Goal: Information Seeking & Learning: Learn about a topic

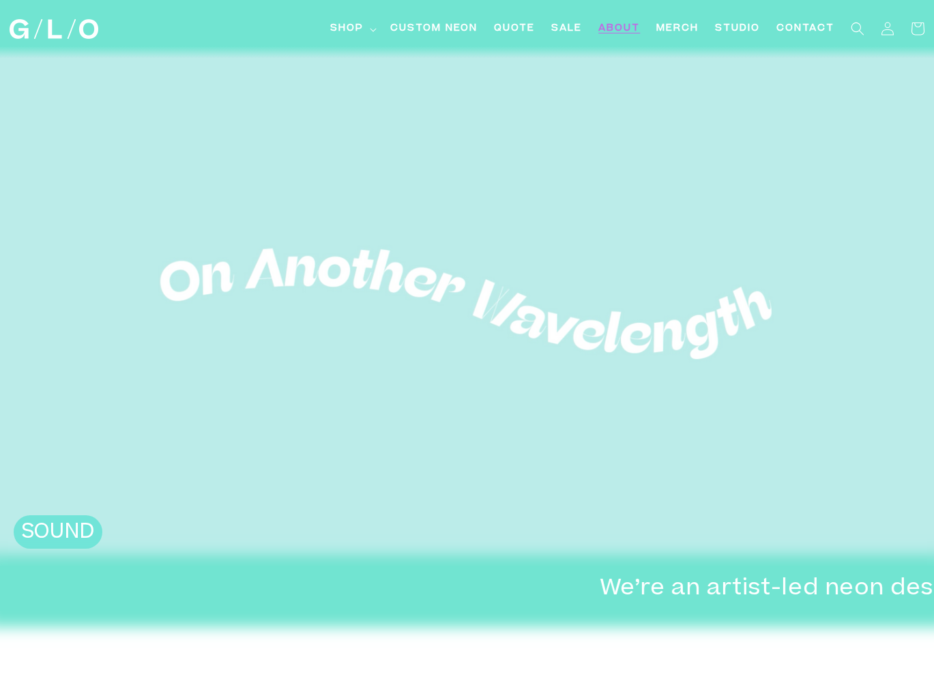
click at [626, 30] on span "About" at bounding box center [619, 29] width 42 height 14
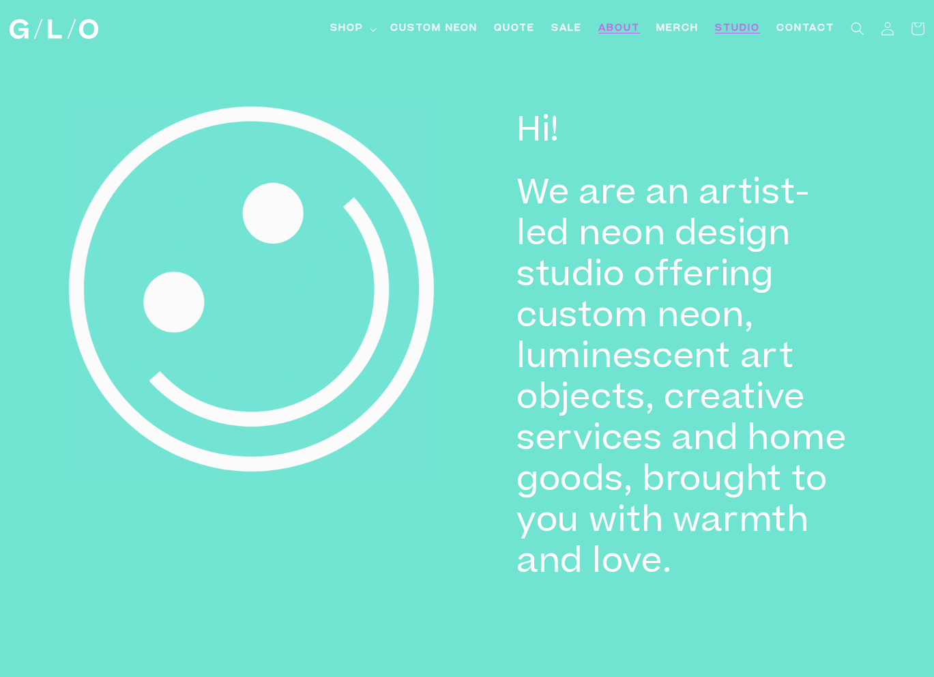
click at [746, 29] on span "Studio" at bounding box center [737, 29] width 45 height 14
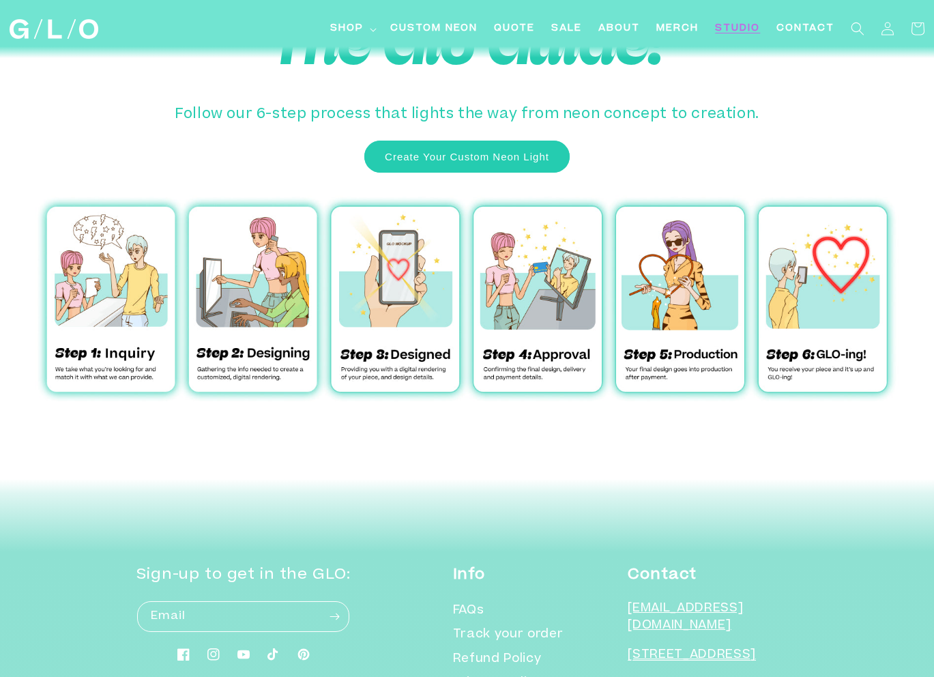
scroll to position [4271, 0]
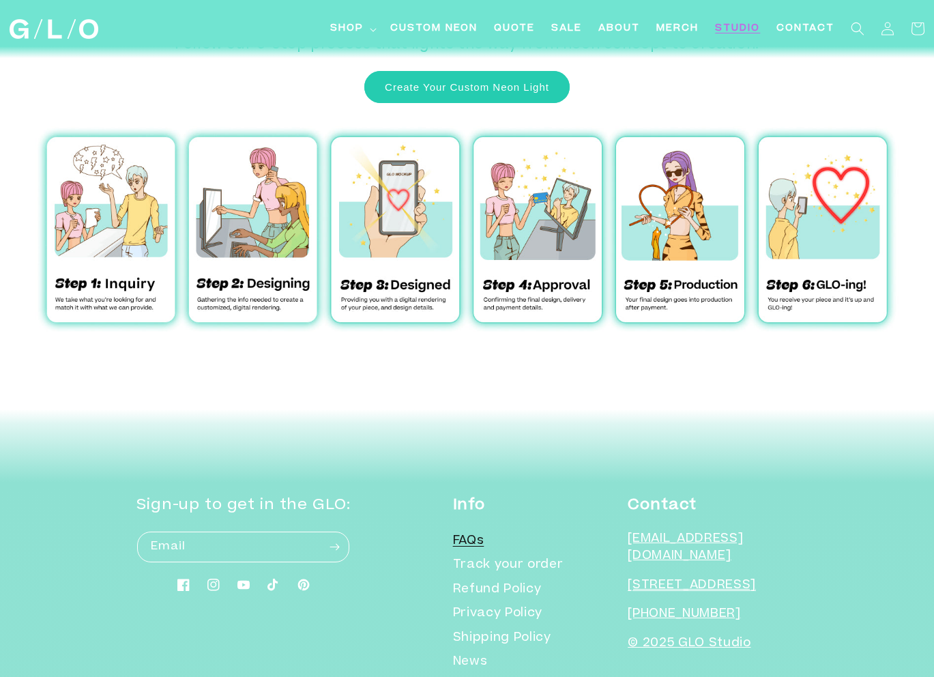
click at [484, 533] on link "FAQs" at bounding box center [468, 543] width 31 height 21
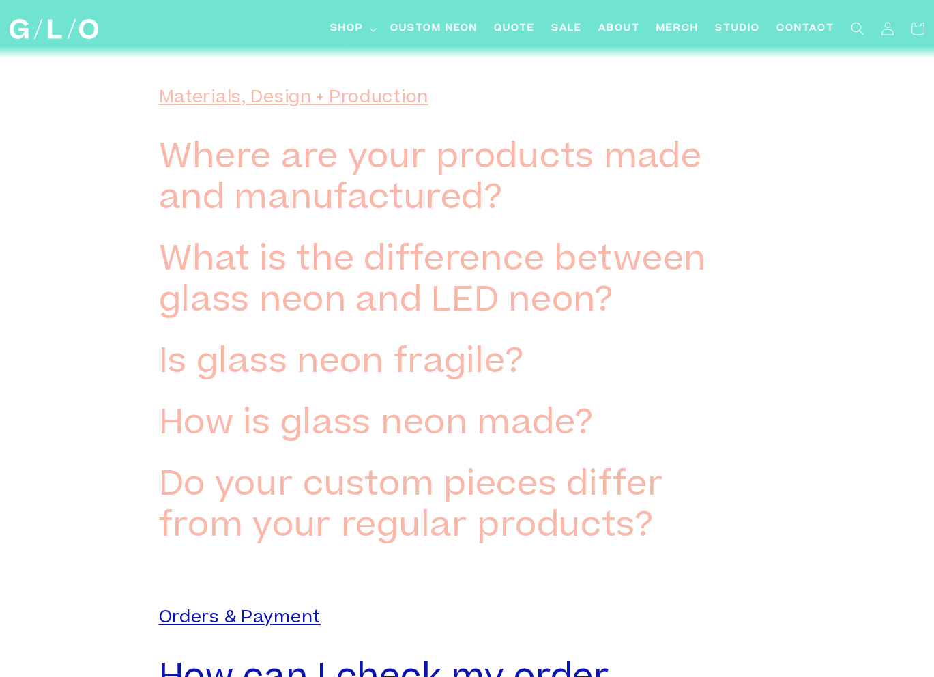
scroll to position [1245, 0]
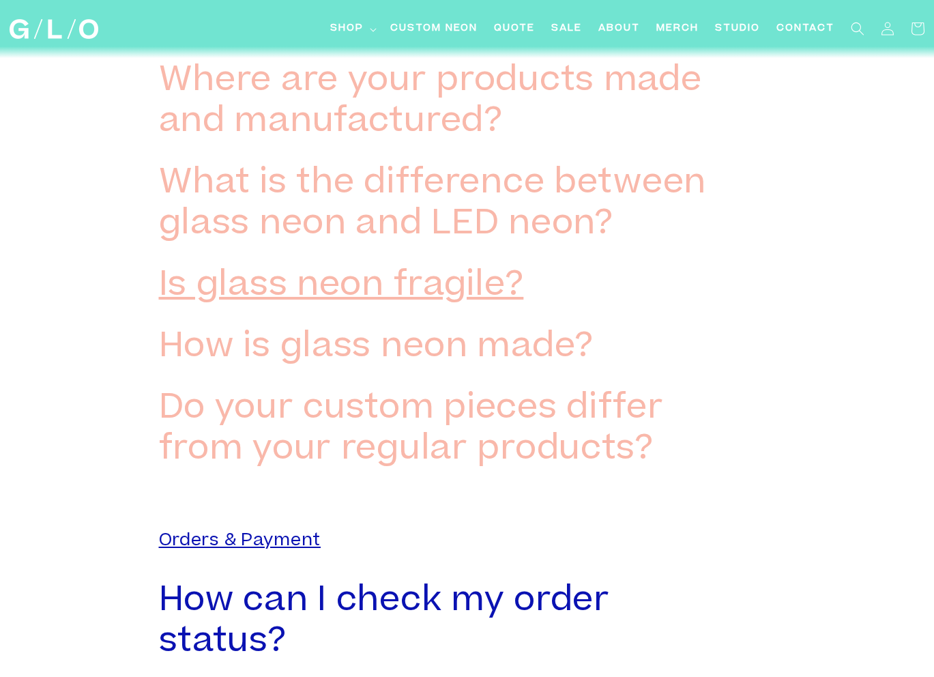
click at [435, 280] on h3 "Is glass neon fragile?" at bounding box center [341, 287] width 365 height 41
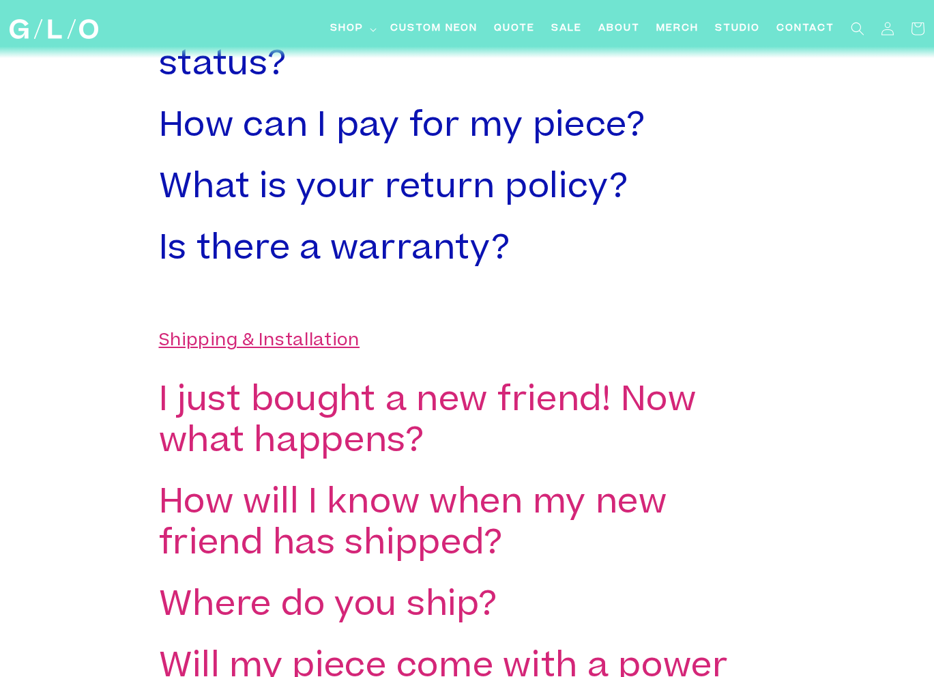
scroll to position [2001, 0]
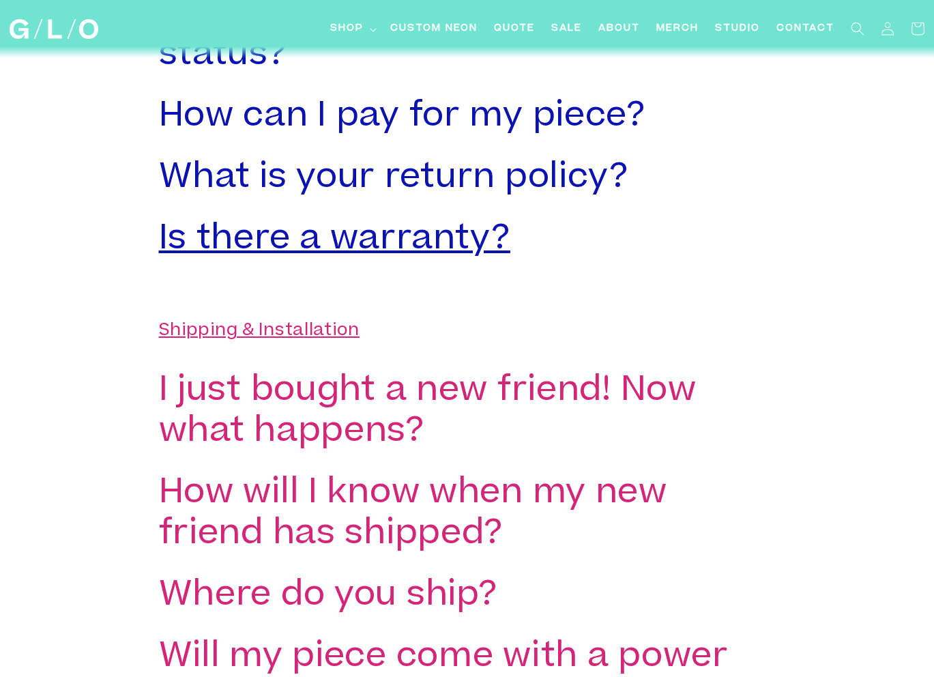
click at [466, 251] on h3 "Is there a warranty?" at bounding box center [334, 240] width 351 height 41
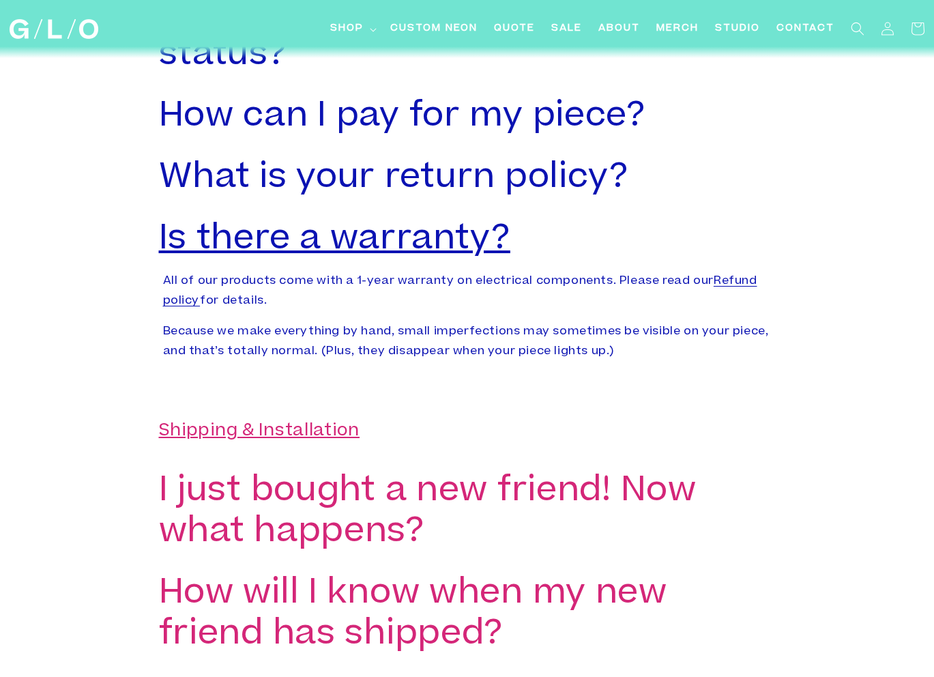
click at [471, 247] on h3 "Is there a warranty?" at bounding box center [334, 240] width 351 height 41
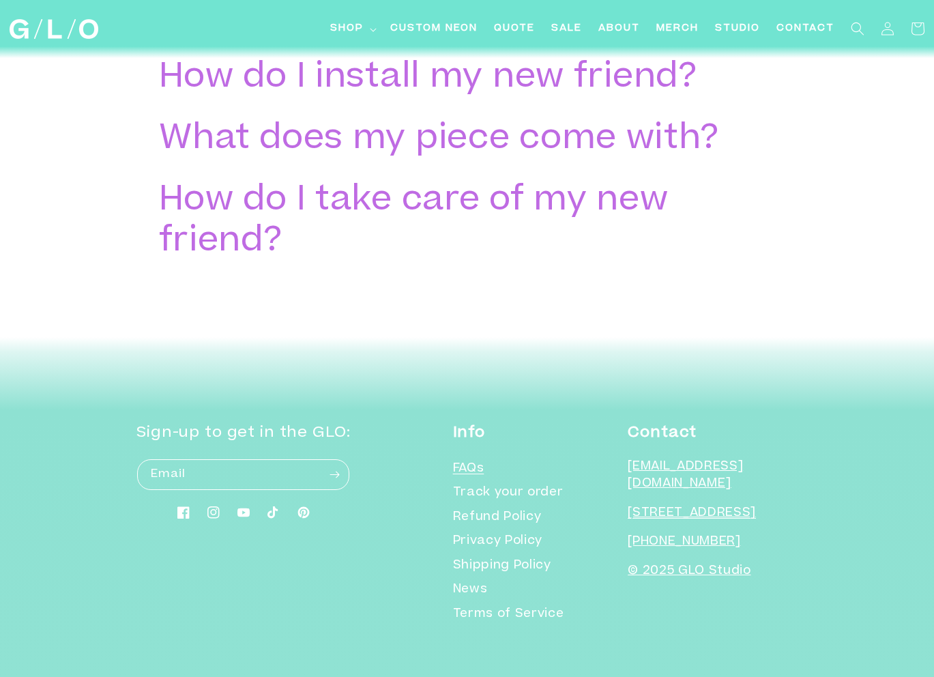
scroll to position [2906, 0]
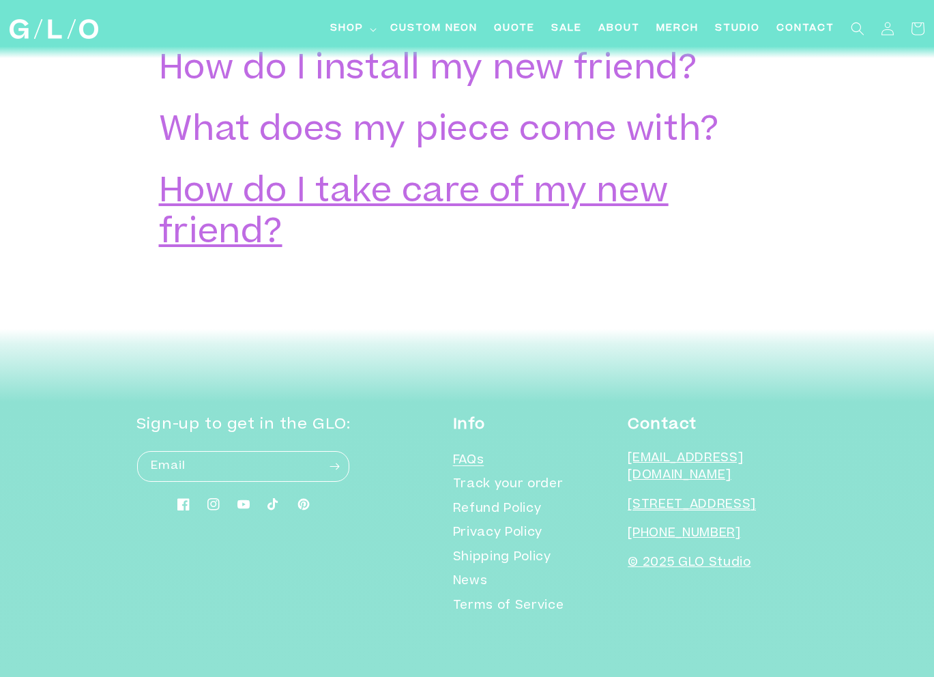
click at [405, 195] on h3 "How do I take care of my new friend?" at bounding box center [447, 214] width 576 height 82
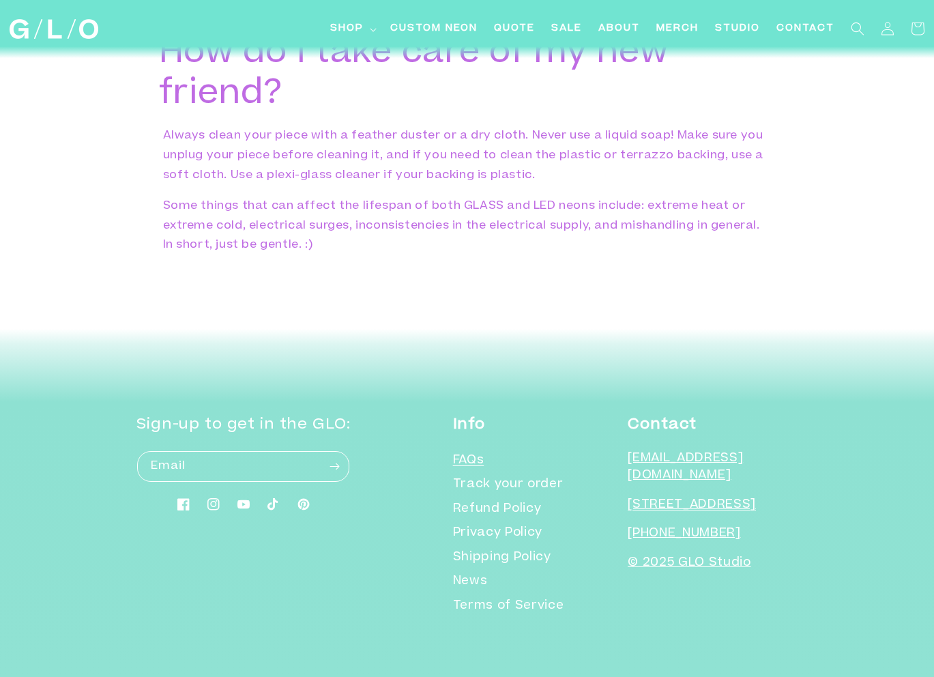
scroll to position [3045, 0]
